Goal: Information Seeking & Learning: Check status

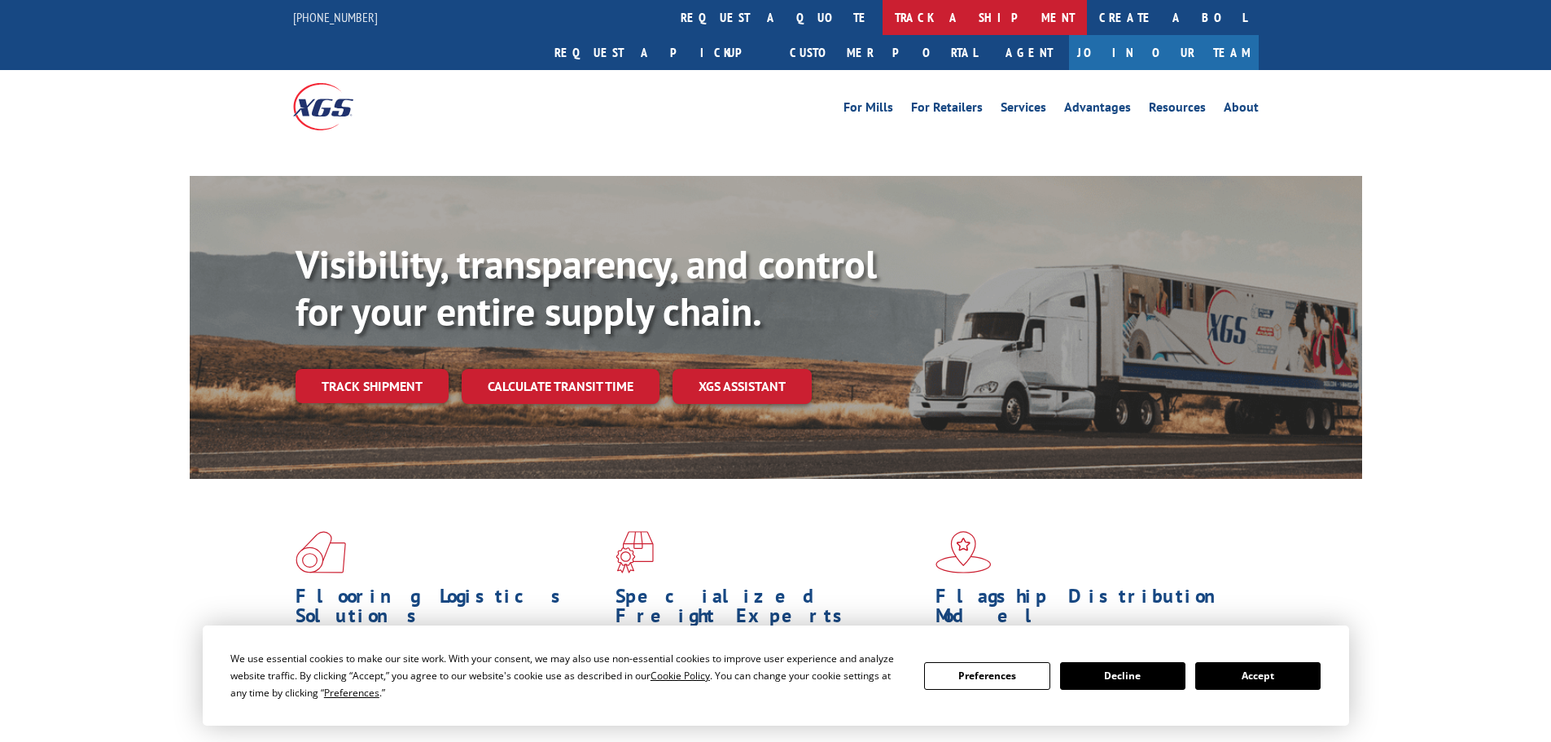
click at [883, 25] on link "track a shipment" at bounding box center [985, 17] width 204 height 35
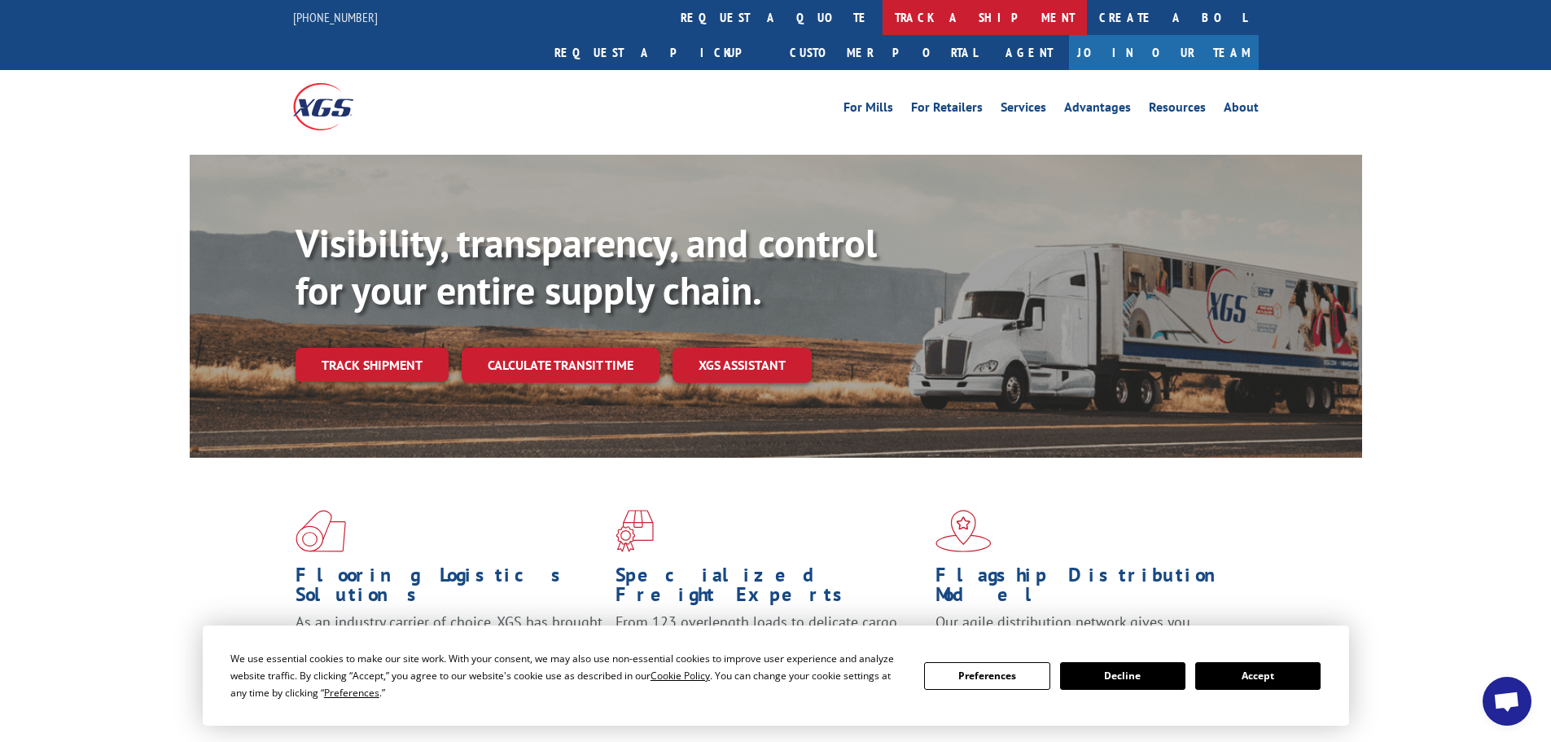
click at [883, 20] on link "track a shipment" at bounding box center [985, 17] width 204 height 35
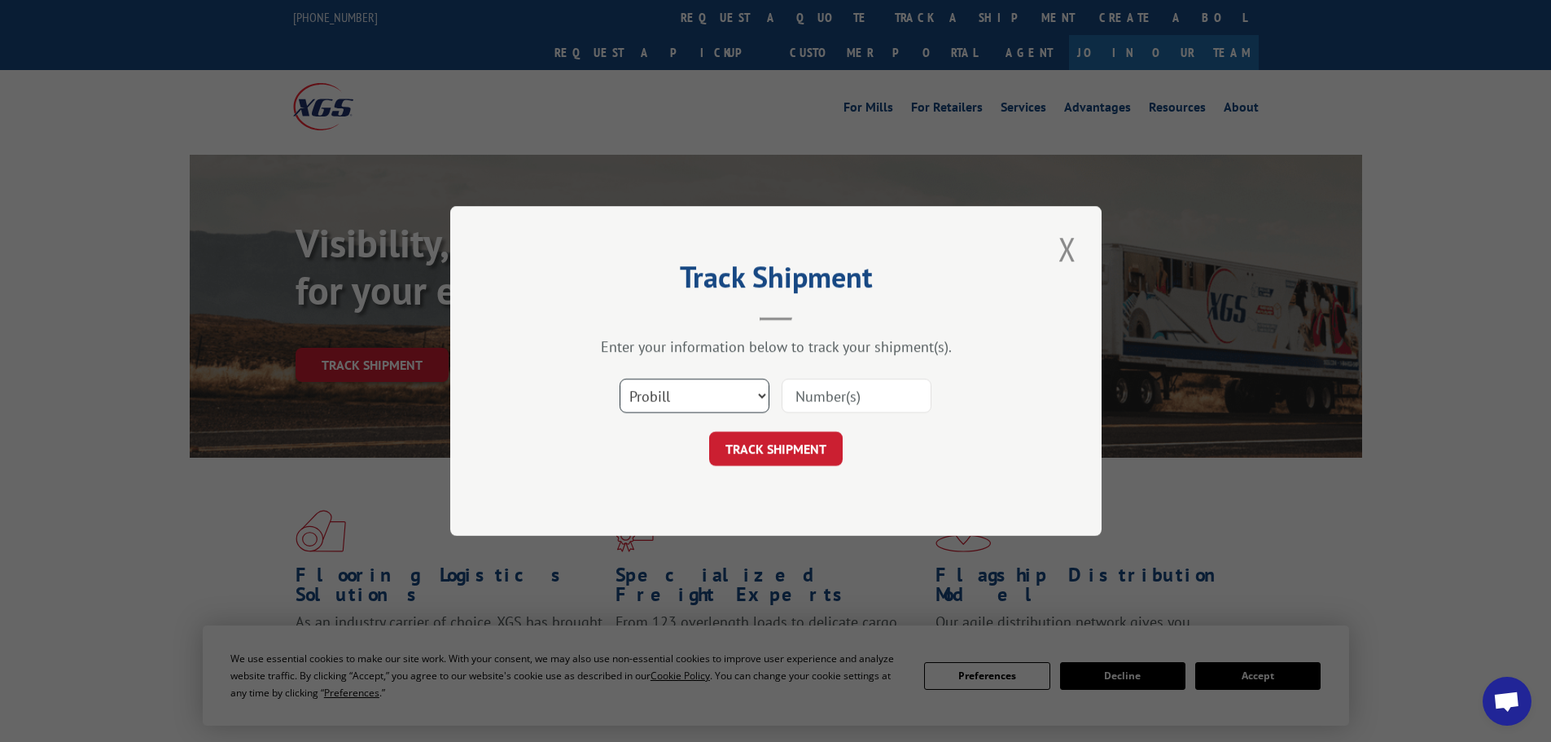
click at [700, 399] on select "Select category... Probill BOL PO" at bounding box center [695, 396] width 150 height 34
select select "po"
click at [620, 379] on select "Select category... Probill BOL PO" at bounding box center [695, 396] width 150 height 34
click at [818, 394] on input at bounding box center [857, 396] width 150 height 34
paste input "01514130"
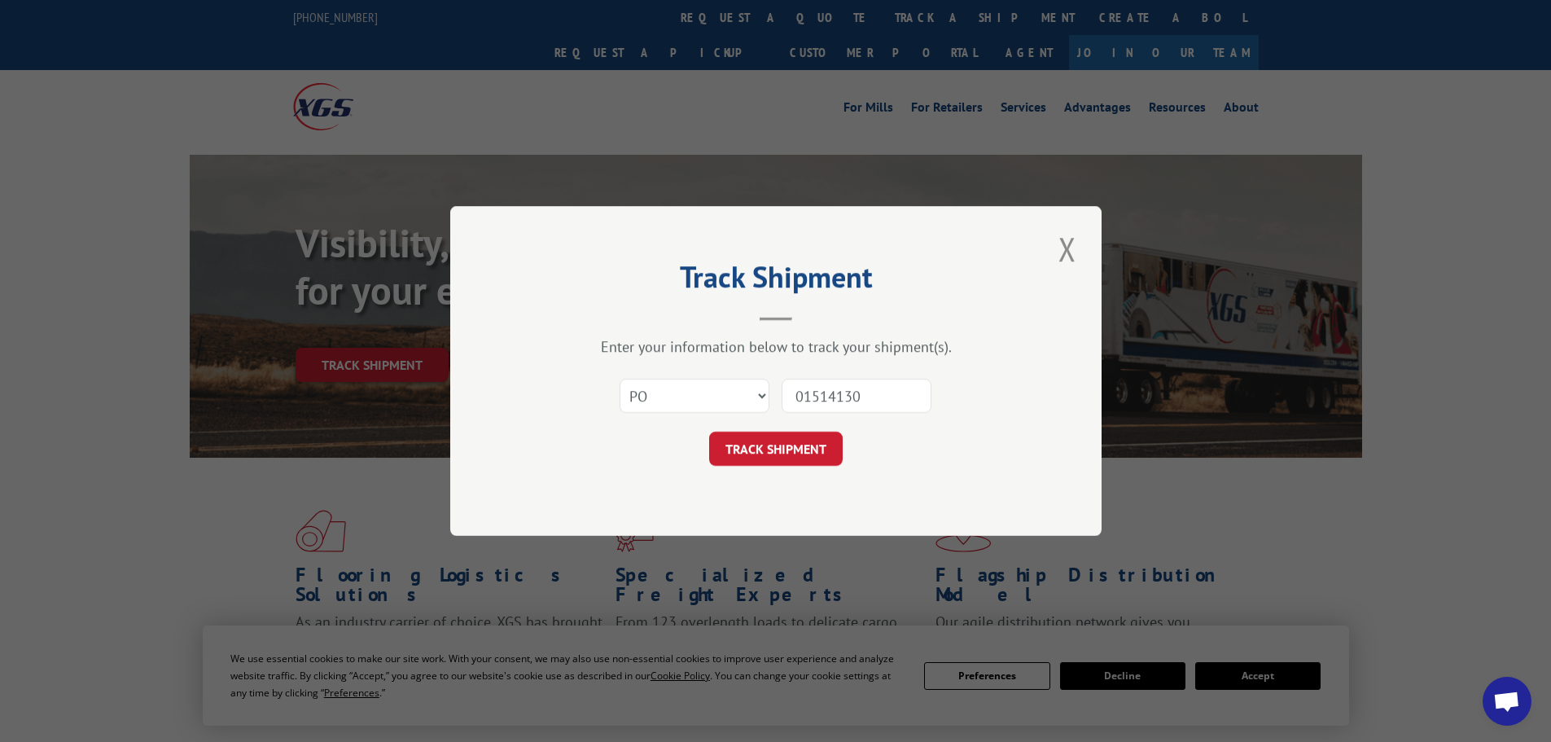
type input "01514130"
click at [709, 432] on button "TRACK SHIPMENT" at bounding box center [776, 449] width 134 height 34
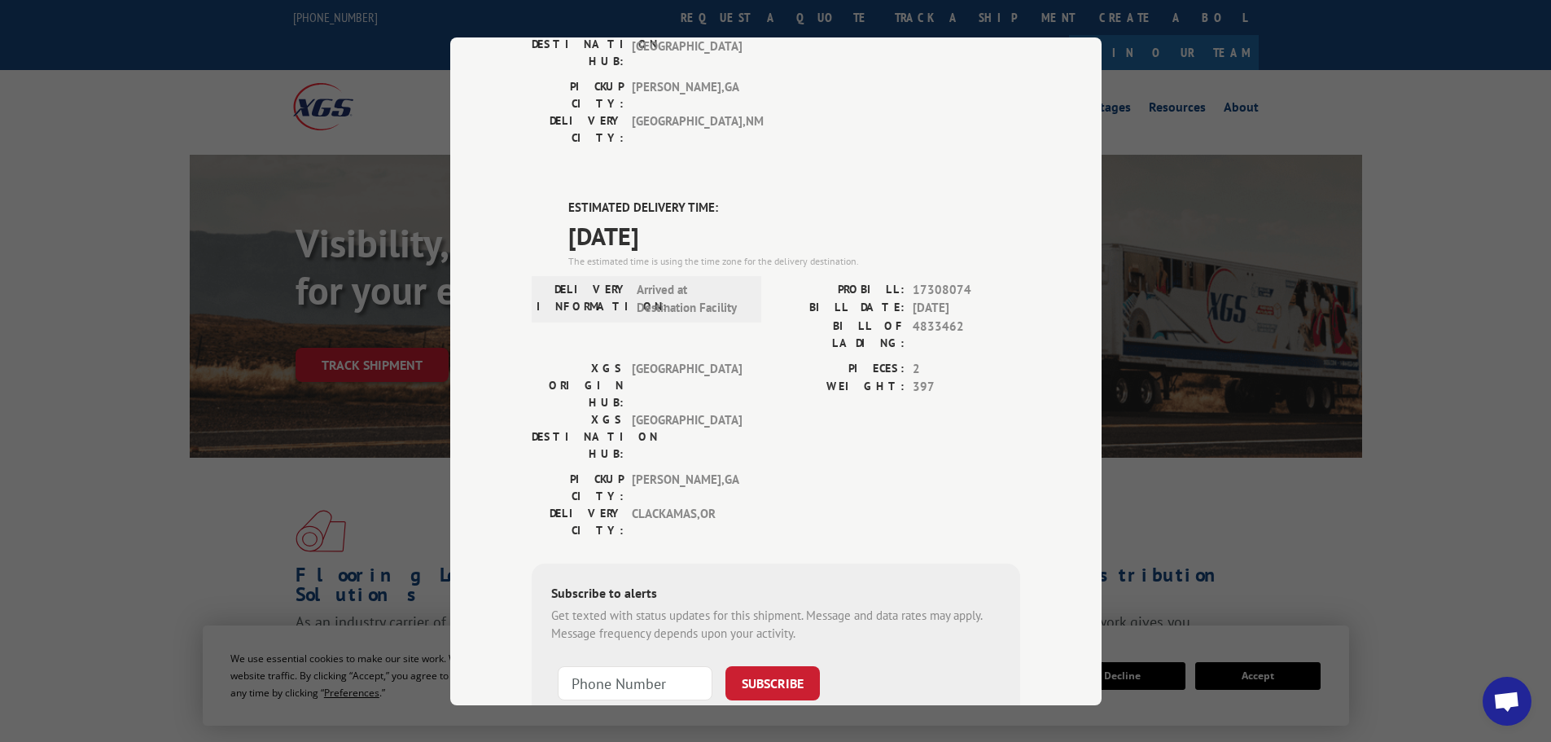
scroll to position [81, 0]
